Goal: Transaction & Acquisition: Purchase product/service

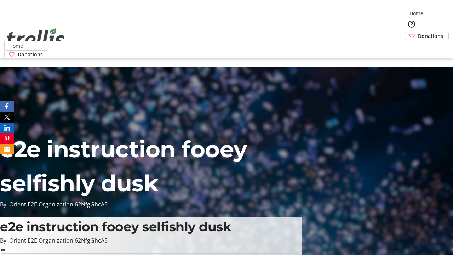
click at [418, 32] on span "Donations" at bounding box center [430, 35] width 25 height 7
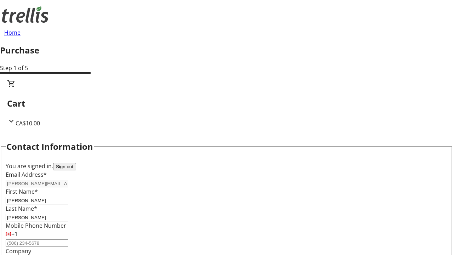
select select "CA"
type input "[STREET_ADDRESS][PERSON_NAME]"
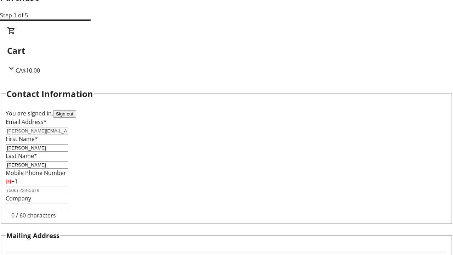
type input "Kelowna"
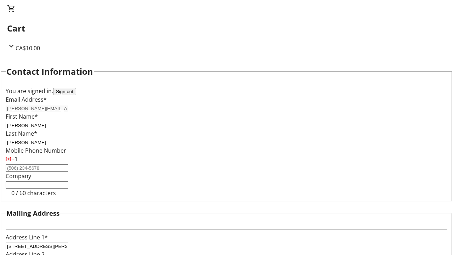
select select "BC"
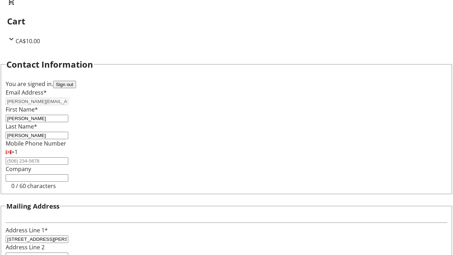
type input "Kelowna"
type input "V1Y 0C2"
